Goal: Information Seeking & Learning: Check status

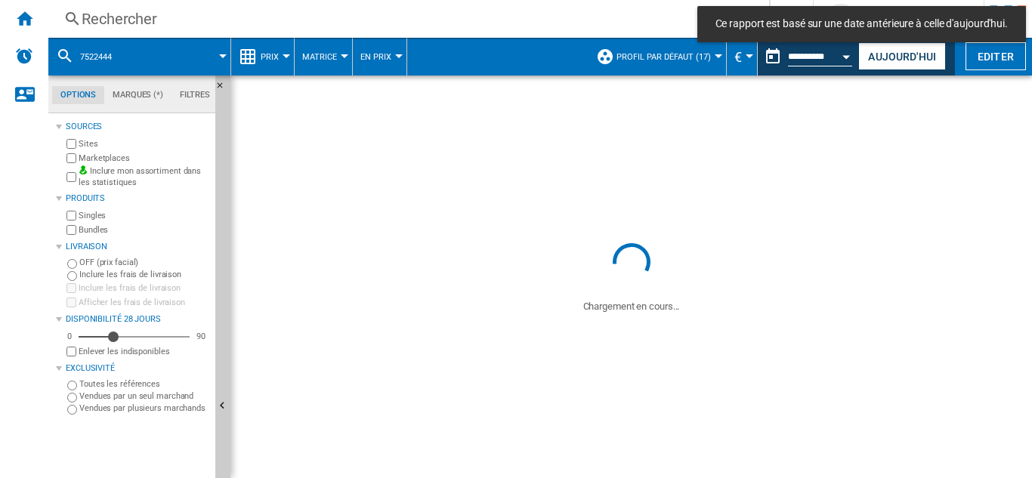
click at [125, 18] on div "Rechercher" at bounding box center [406, 18] width 648 height 21
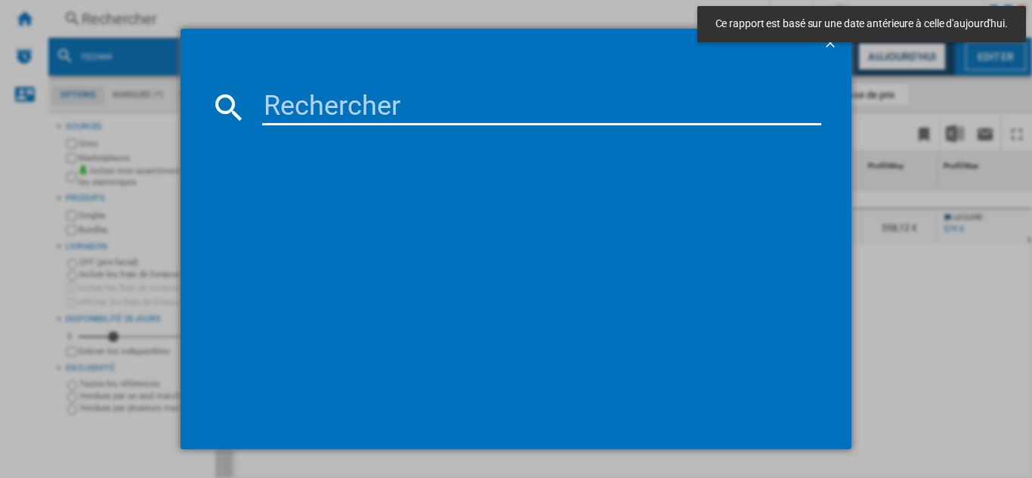
click at [295, 110] on input at bounding box center [541, 107] width 559 height 36
paste input "7841973"
type input "7841973"
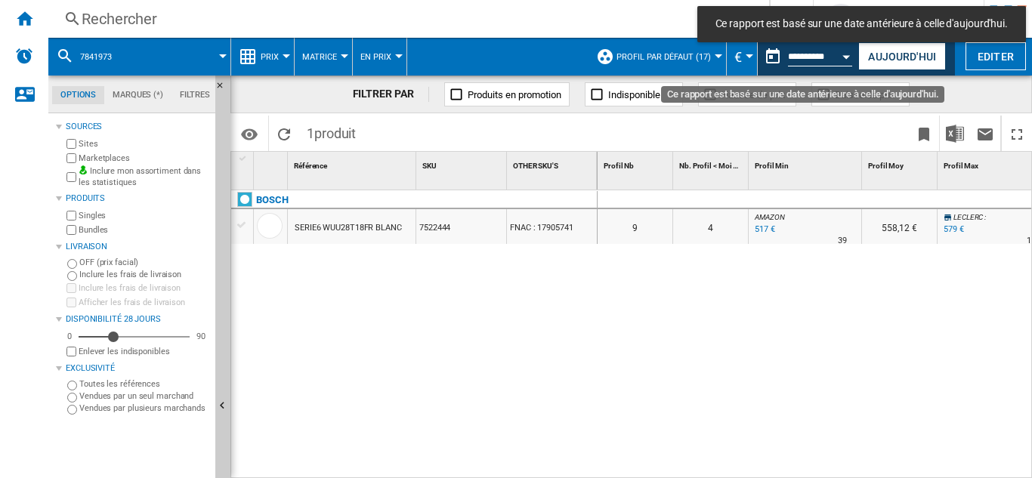
click at [842, 56] on button "Open calendar" at bounding box center [846, 54] width 27 height 27
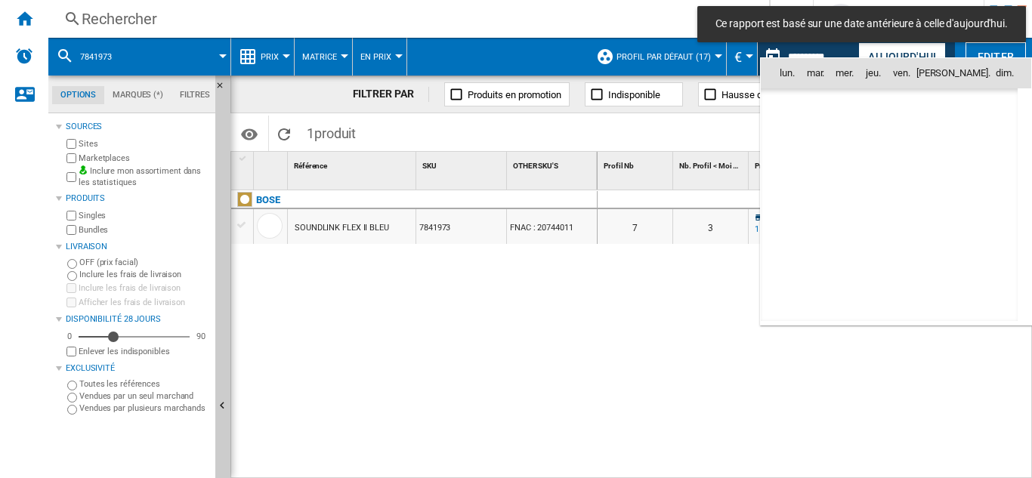
scroll to position [7207, 0]
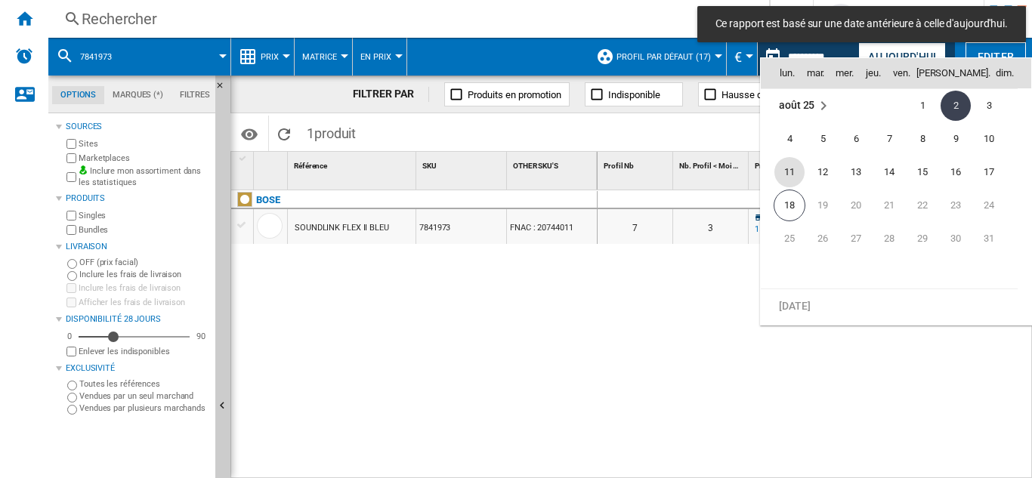
click at [795, 171] on span "11" at bounding box center [789, 172] width 30 height 30
type input "**********"
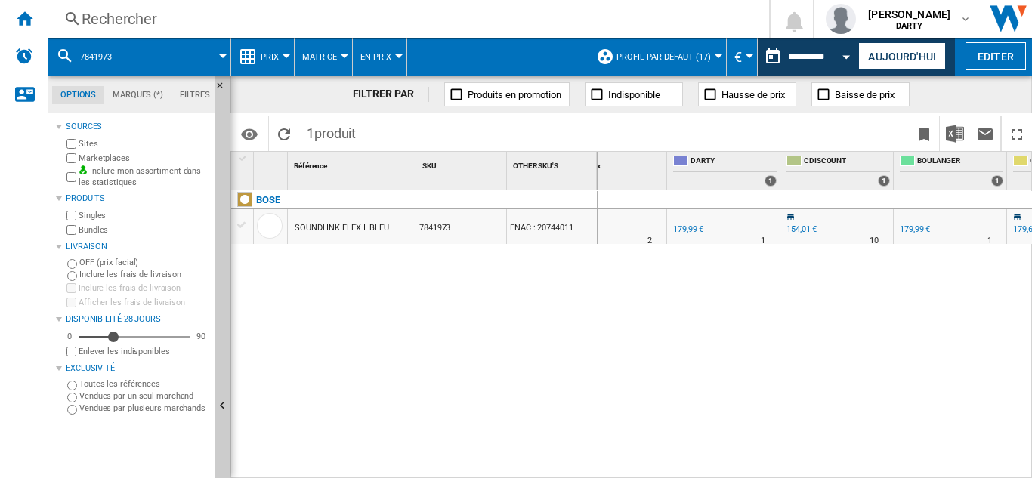
scroll to position [0, 869]
